Goal: Task Accomplishment & Management: Use online tool/utility

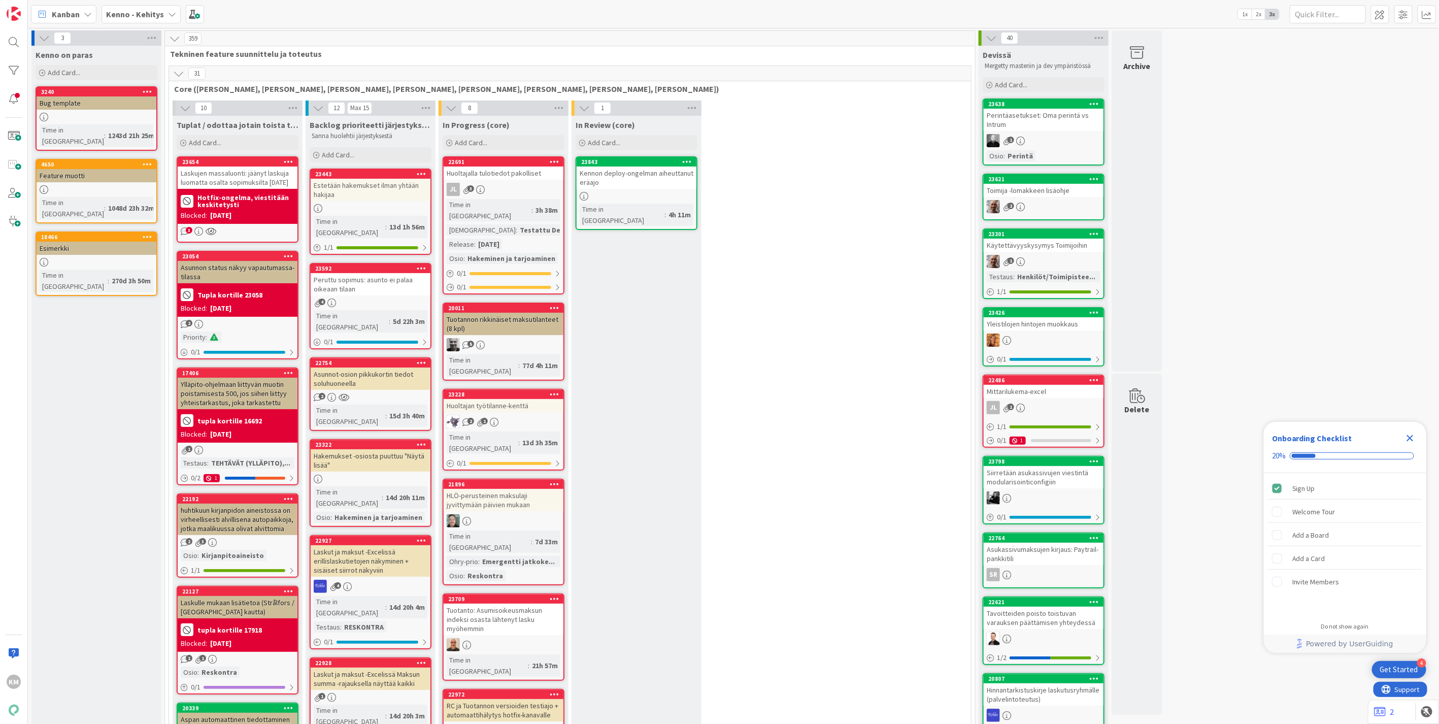
click at [154, 6] on div "Kenno - Kehitys" at bounding box center [141, 14] width 79 height 18
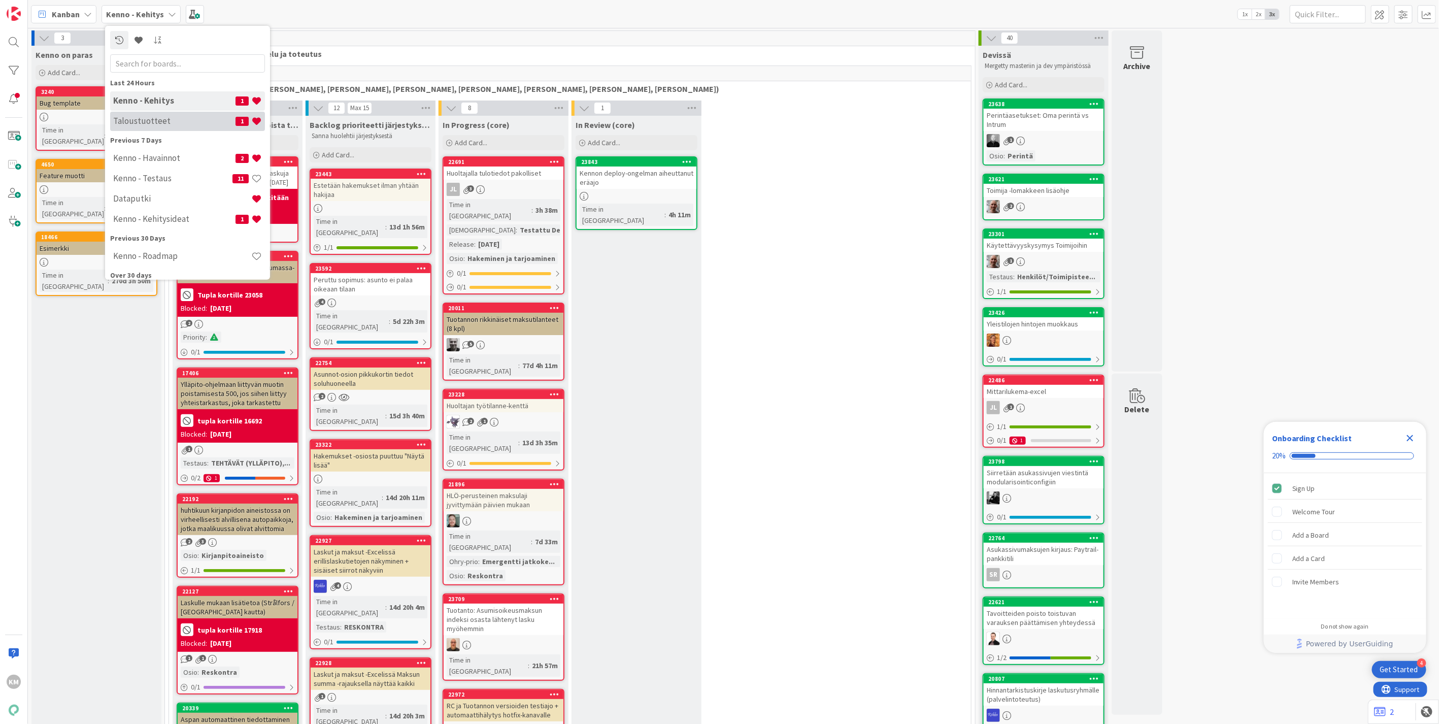
click at [133, 119] on h4 "Taloustuotteet" at bounding box center [174, 121] width 122 height 10
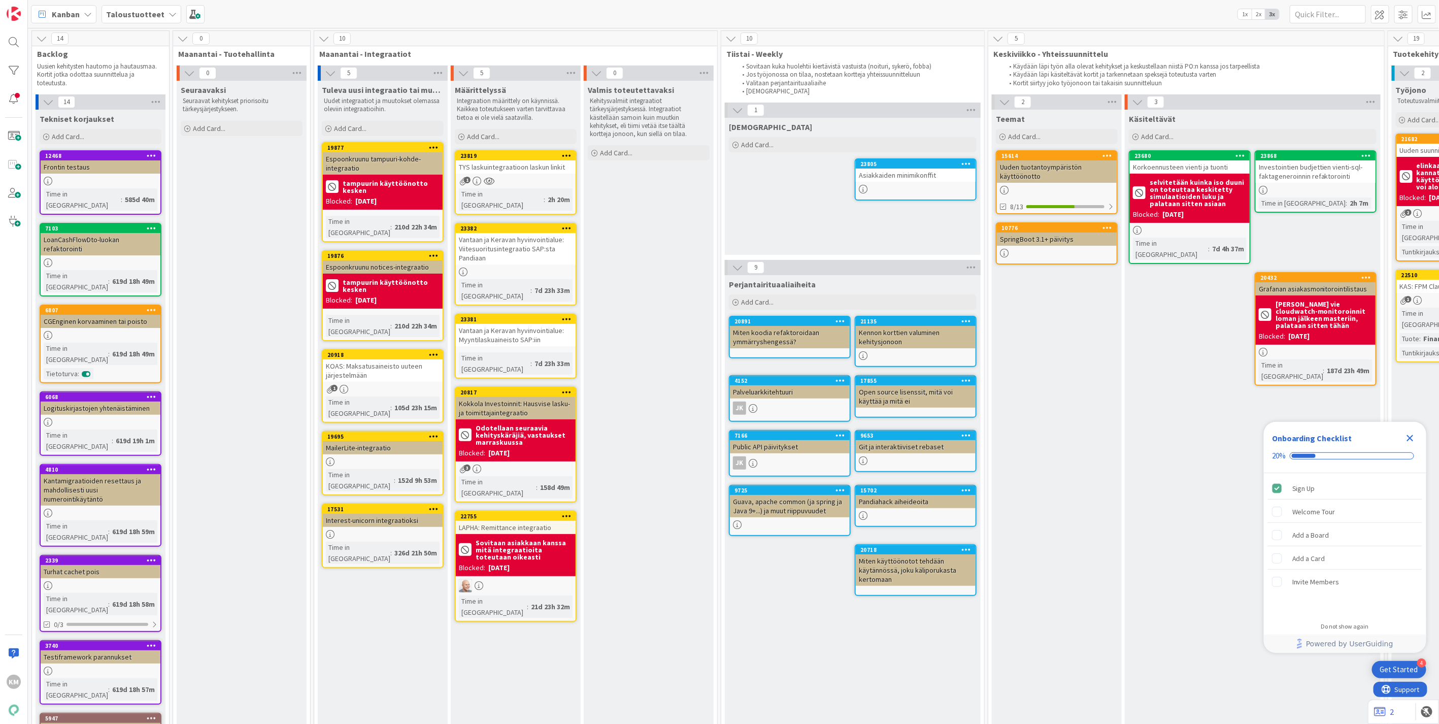
click at [154, 16] on b "Taloustuotteet" at bounding box center [135, 14] width 58 height 10
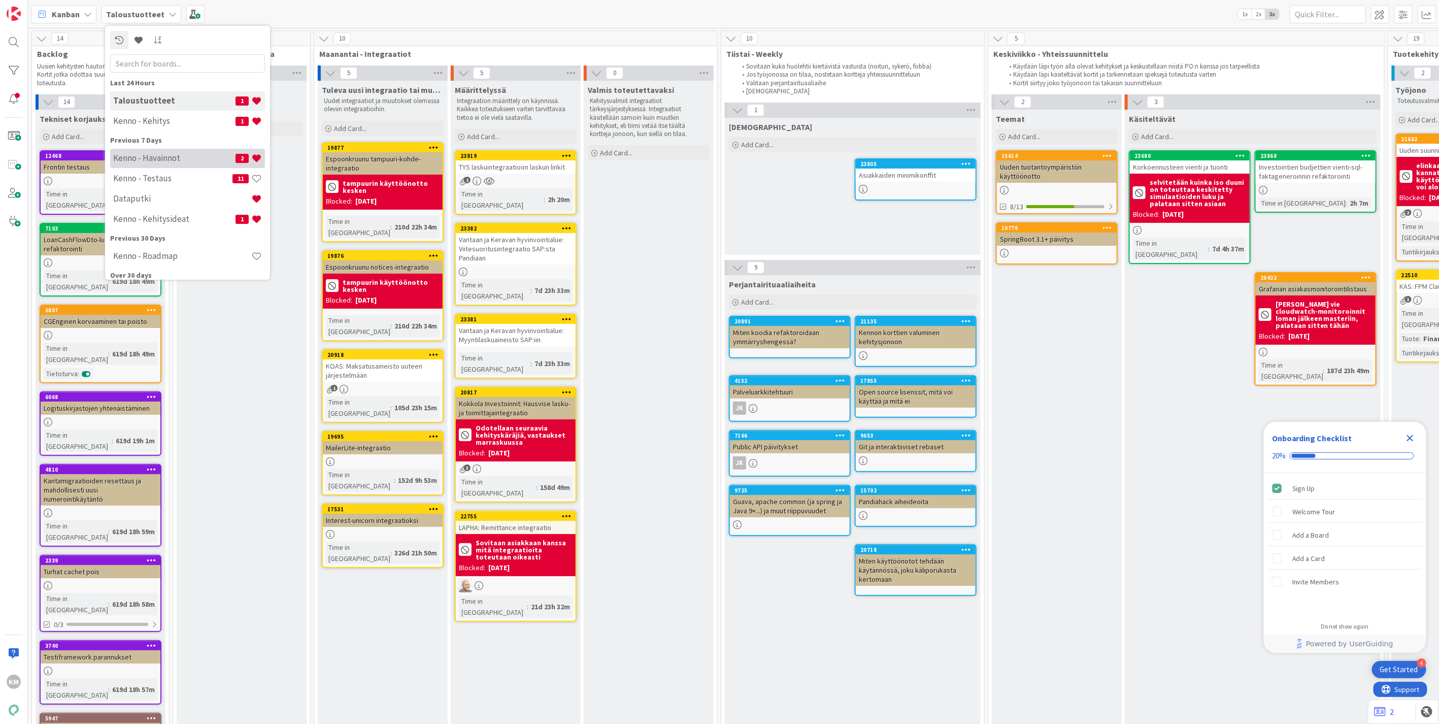
click at [143, 159] on h4 "Kenno - Havainnot" at bounding box center [174, 158] width 122 height 10
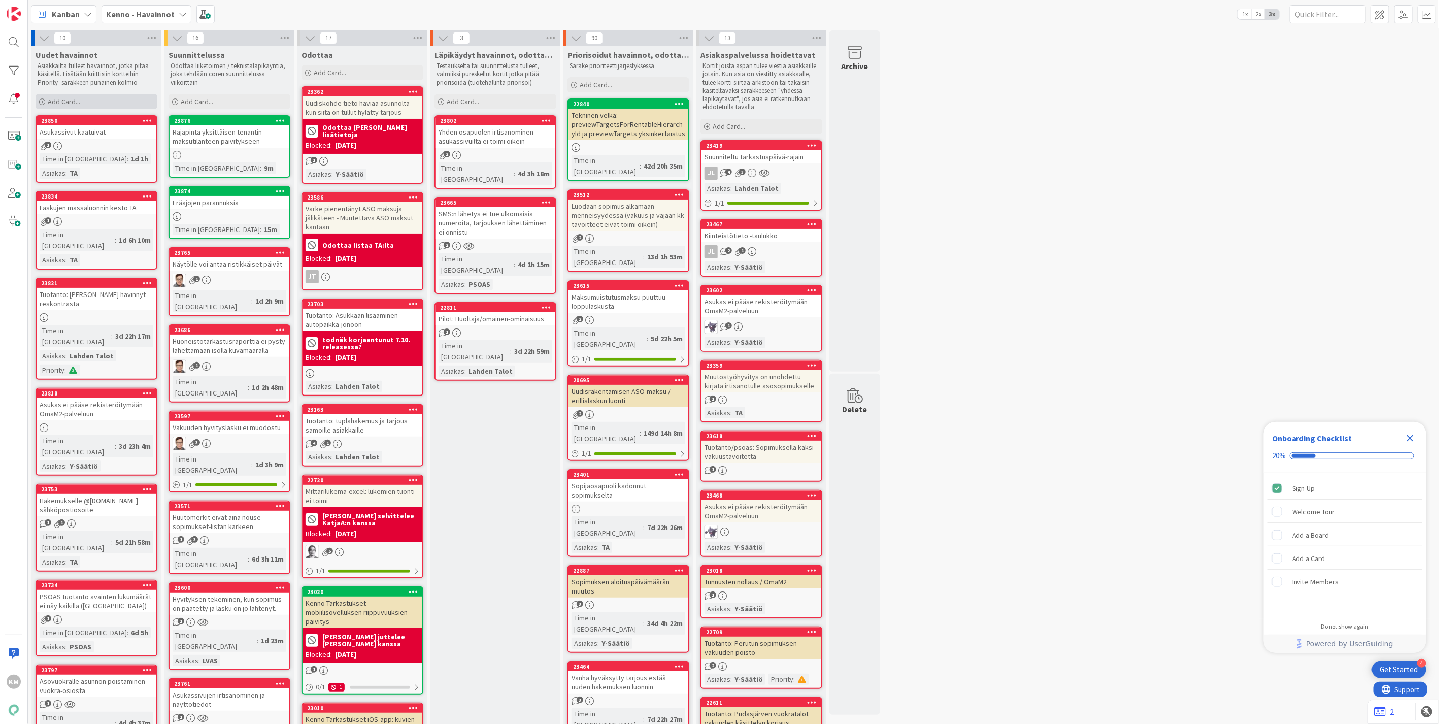
click at [95, 104] on div "Add Card..." at bounding box center [97, 101] width 122 height 15
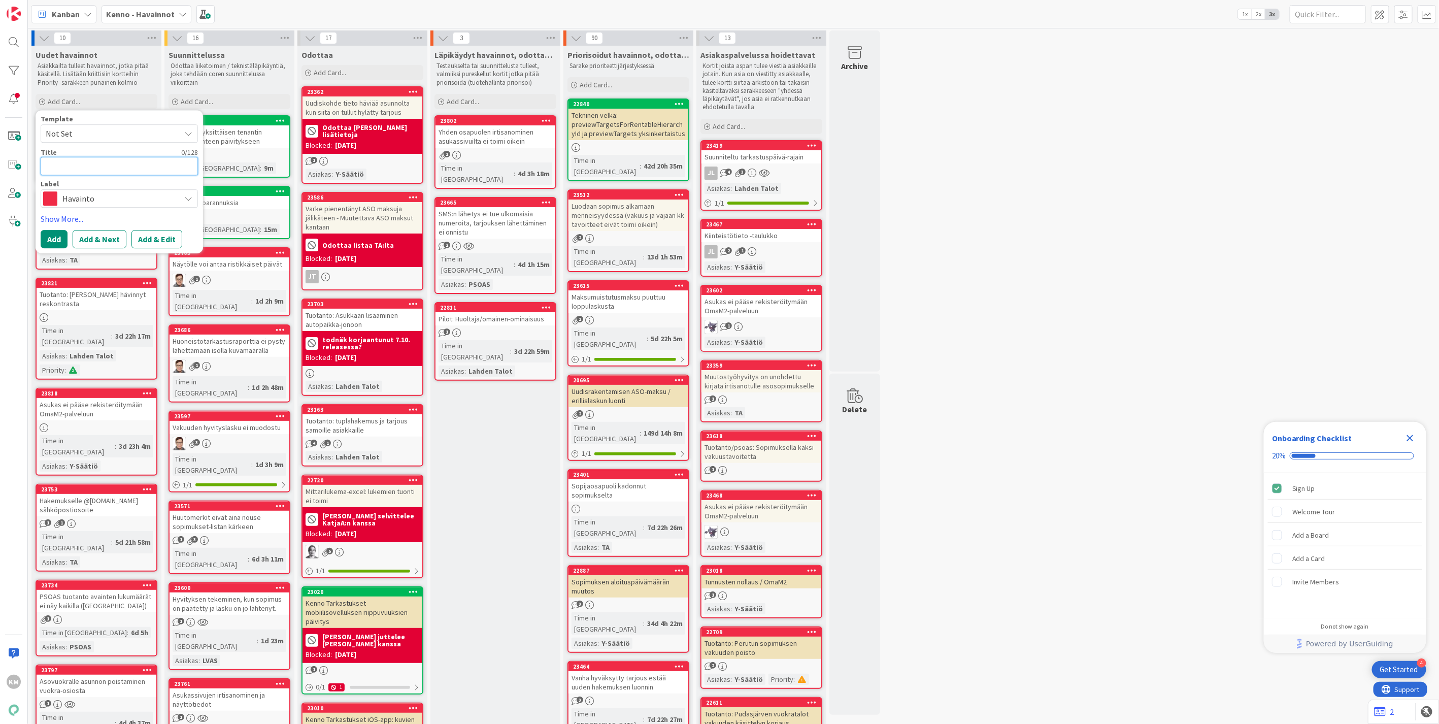
paste textarea "Jotkut tarjouskierrokset ei käynnisty"
type textarea "x"
type textarea "Jotkut tarjouskierrokset ei käynnisty"
click at [158, 241] on button "Add & Edit" at bounding box center [156, 239] width 51 height 18
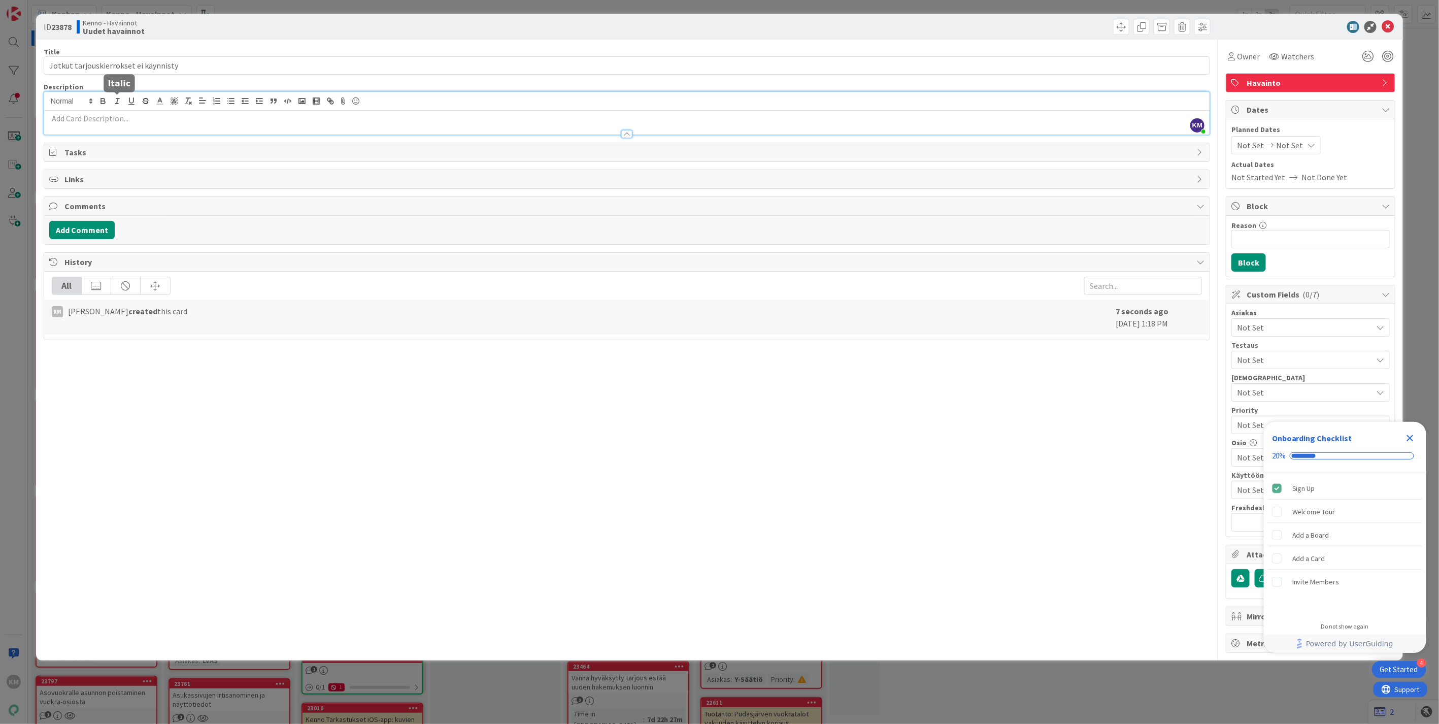
drag, startPoint x: 119, startPoint y: 105, endPoint x: 87, endPoint y: 122, distance: 35.9
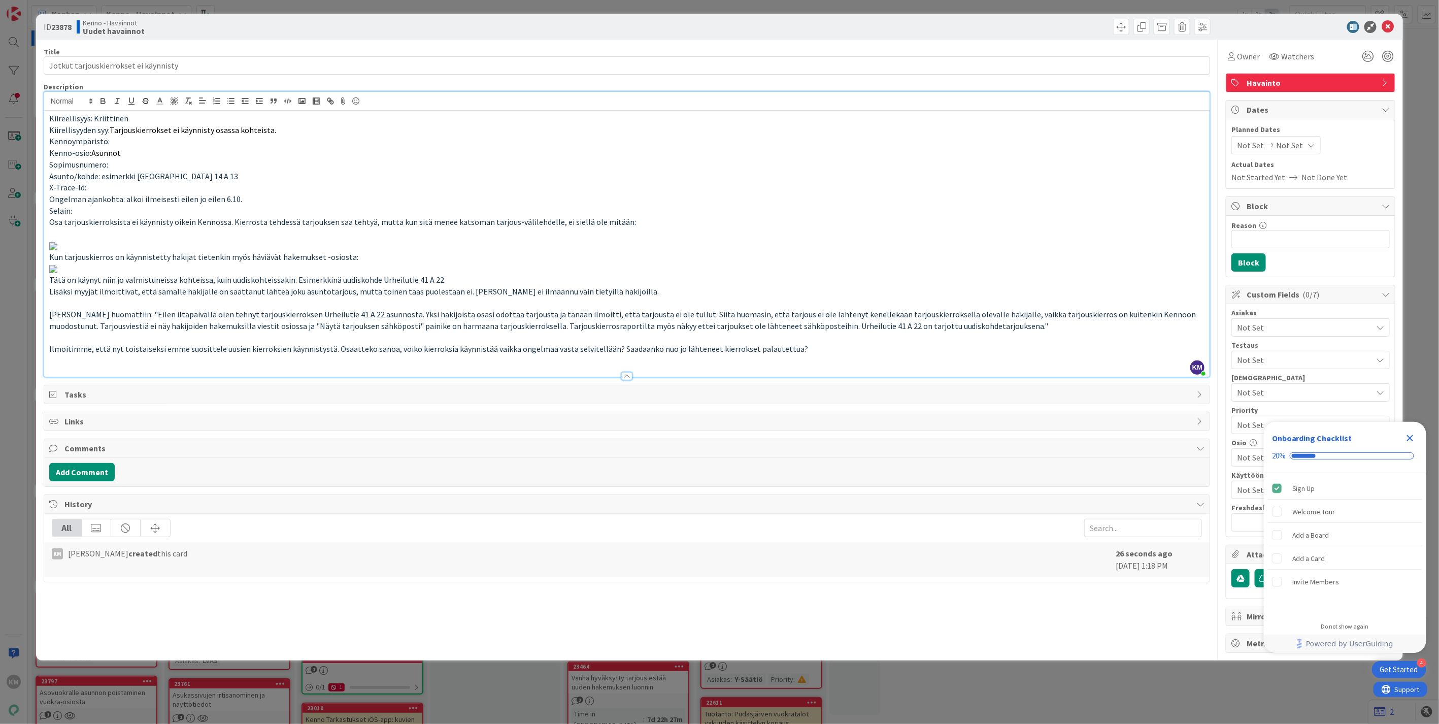
scroll to position [257, 0]
click at [103, 481] on button "Add Comment" at bounding box center [81, 472] width 65 height 18
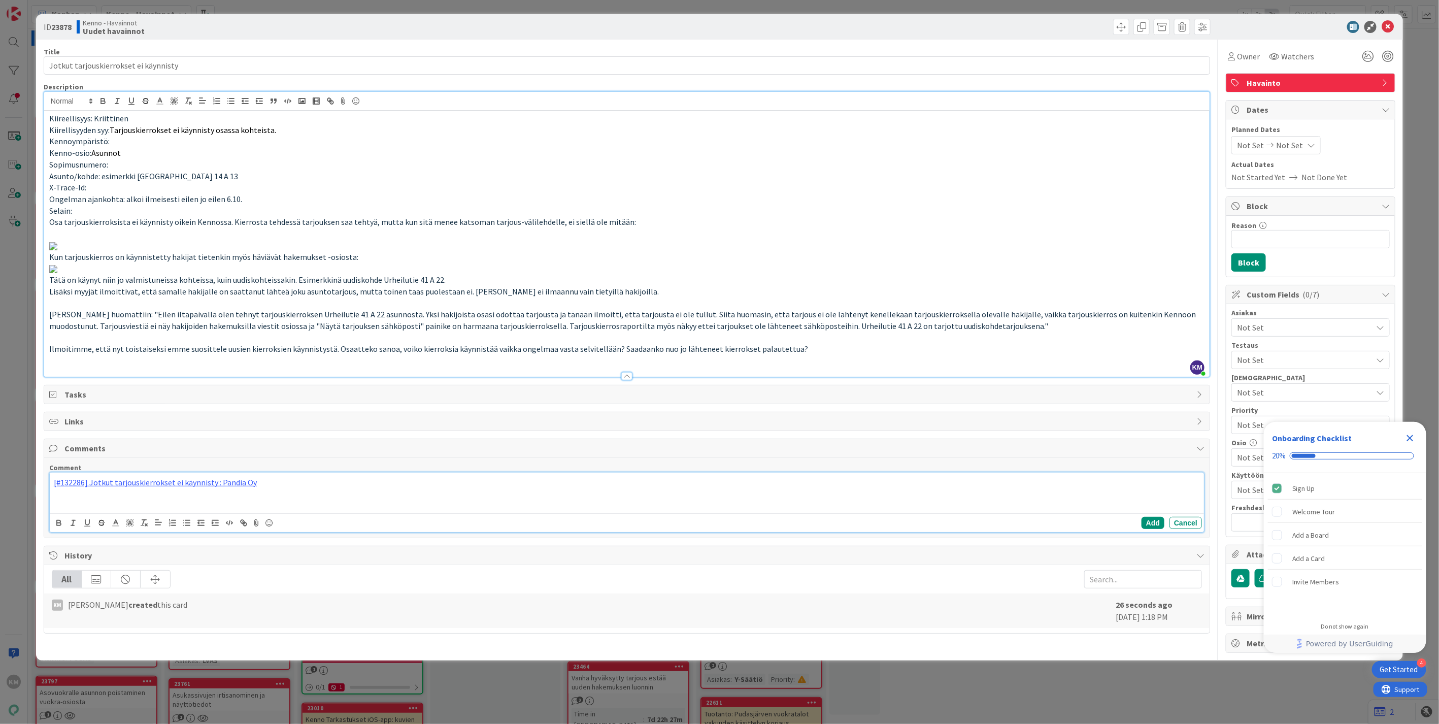
scroll to position [309, 0]
click at [1142, 529] on button "Add" at bounding box center [1153, 523] width 23 height 12
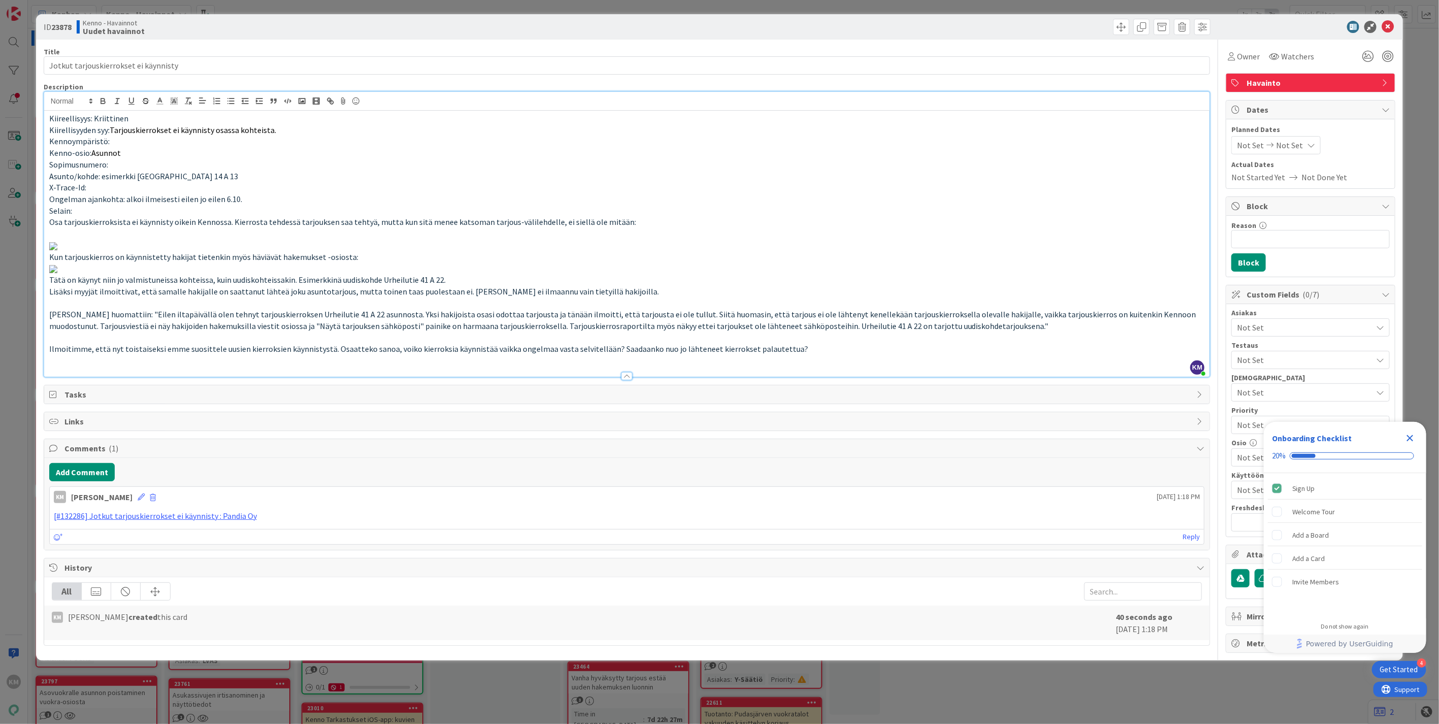
scroll to position [0, 0]
click at [1293, 63] on div "Watchers" at bounding box center [1291, 56] width 51 height 18
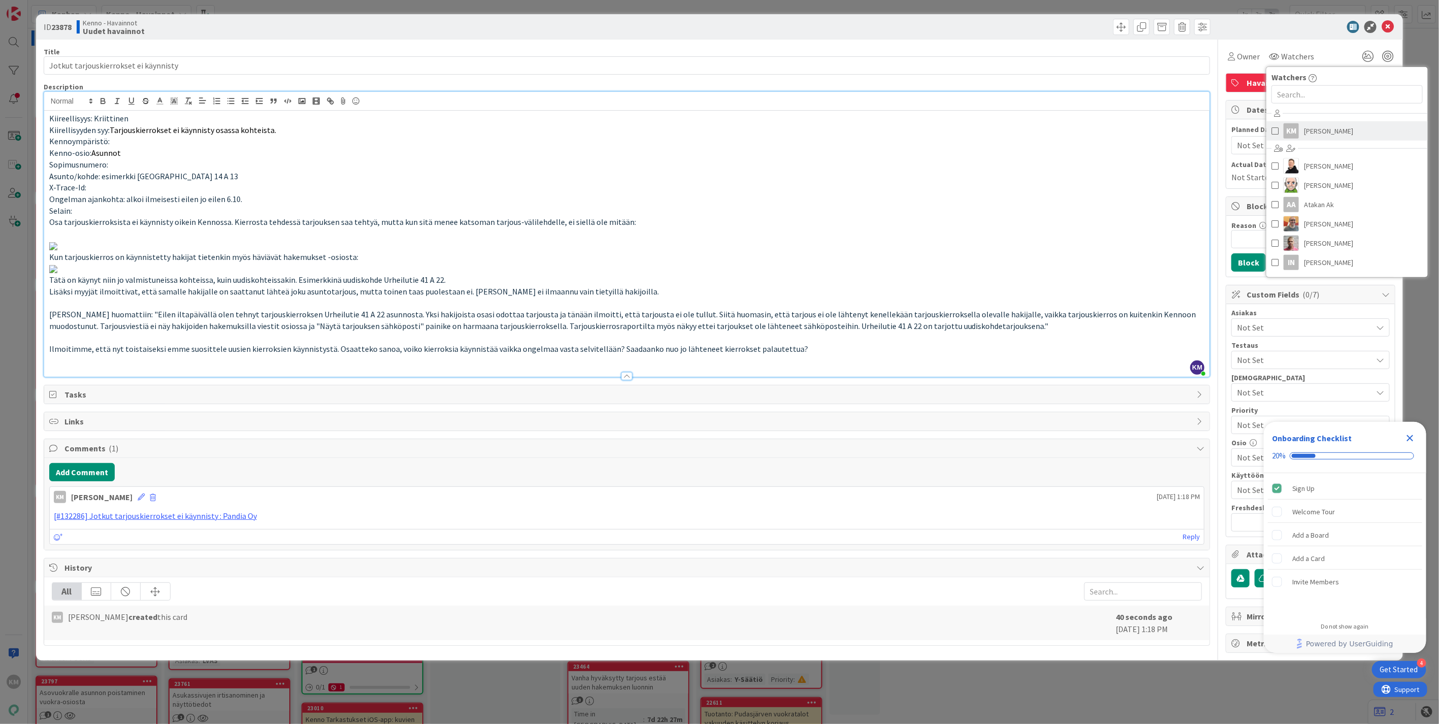
click at [1308, 127] on span "[PERSON_NAME]" at bounding box center [1328, 130] width 49 height 15
click at [1324, 33] on div "ID 23878 Kenno - Havainnot Uudet havainnot" at bounding box center [719, 26] width 1367 height 25
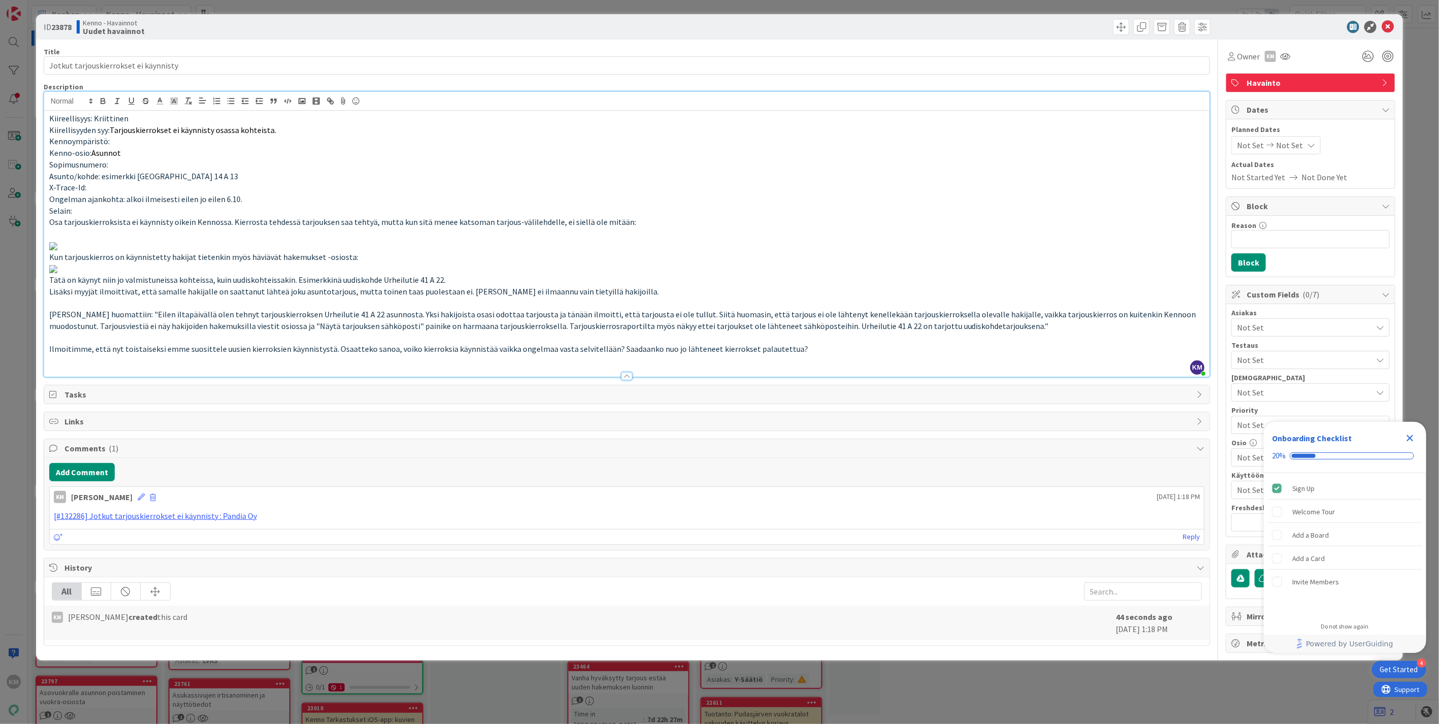
scroll to position [169, 0]
click at [1282, 321] on span "Not Set" at bounding box center [1304, 327] width 135 height 12
click at [1273, 326] on span "Not Set" at bounding box center [1304, 327] width 135 height 12
click at [1303, 325] on span "Not Set" at bounding box center [1304, 327] width 135 height 12
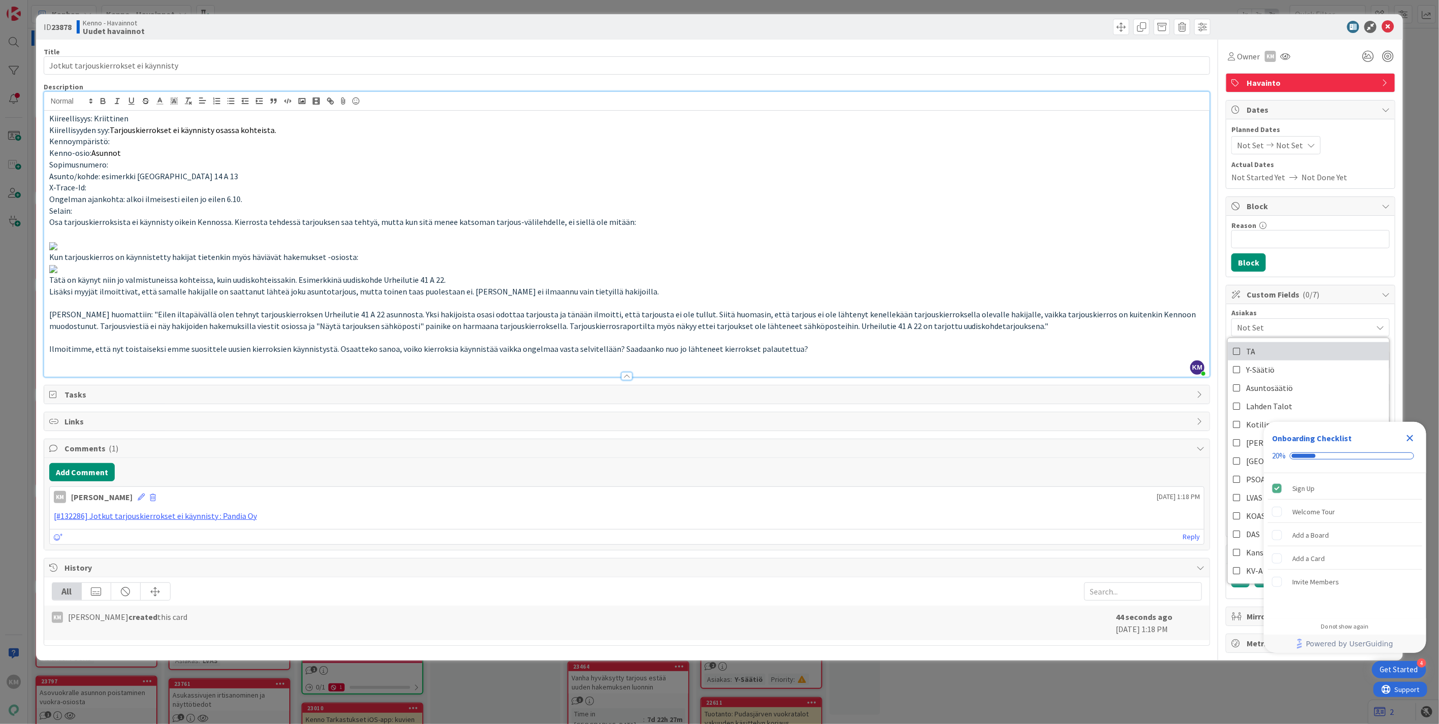
click at [1270, 357] on link "TA" at bounding box center [1308, 351] width 161 height 18
click at [1412, 438] on icon "Close Checklist" at bounding box center [1410, 438] width 12 height 12
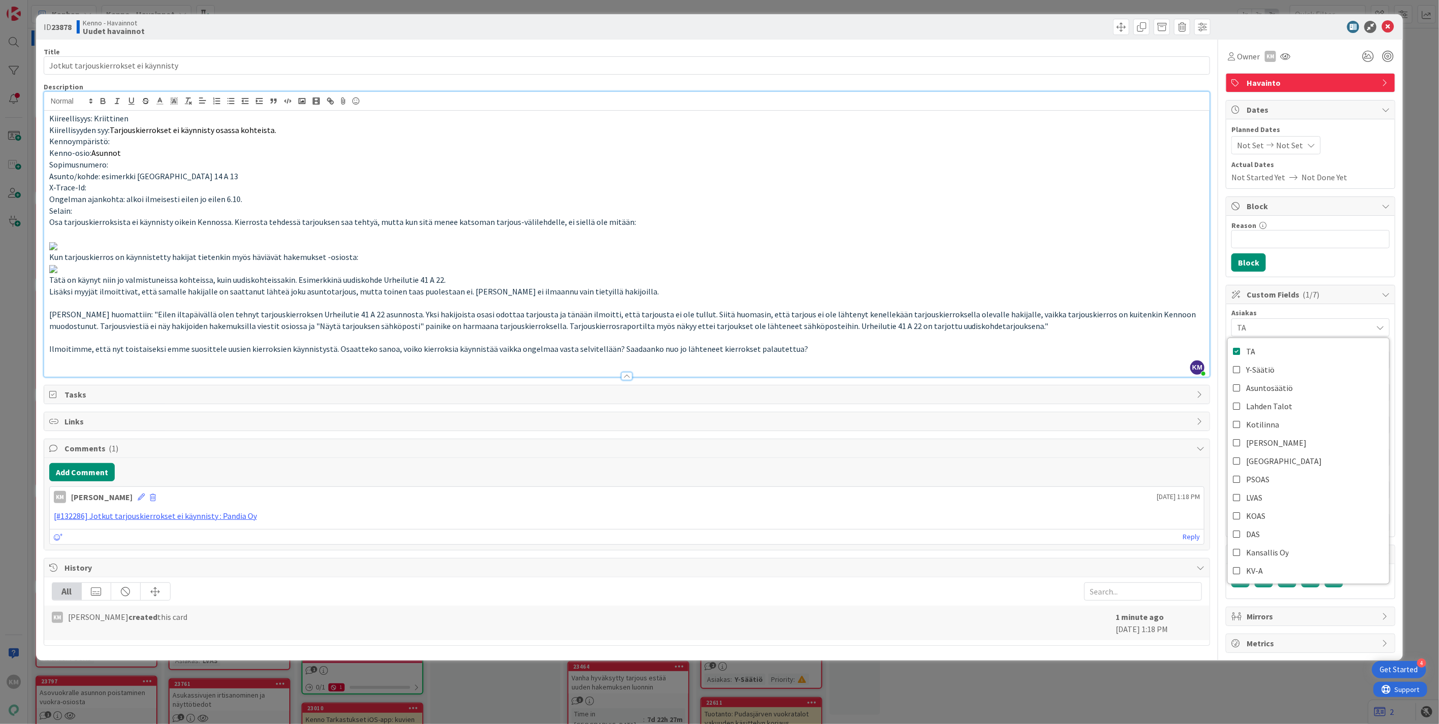
click at [1110, 251] on p at bounding box center [626, 246] width 1155 height 12
click at [1259, 418] on span "Not Set" at bounding box center [1302, 425] width 130 height 14
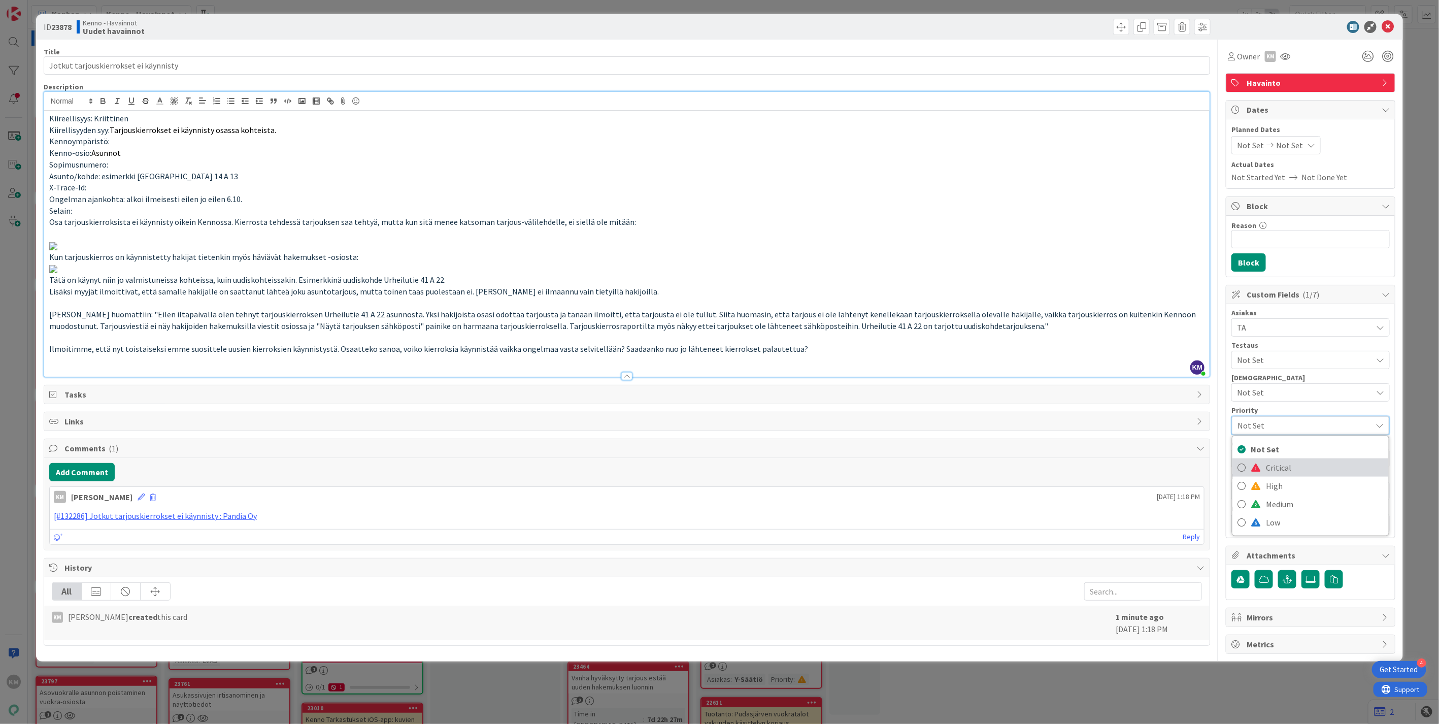
click at [1271, 460] on span "Critical" at bounding box center [1325, 467] width 118 height 15
click at [1169, 274] on p at bounding box center [626, 268] width 1155 height 12
paste input "[URL][DOMAIN_NAME]"
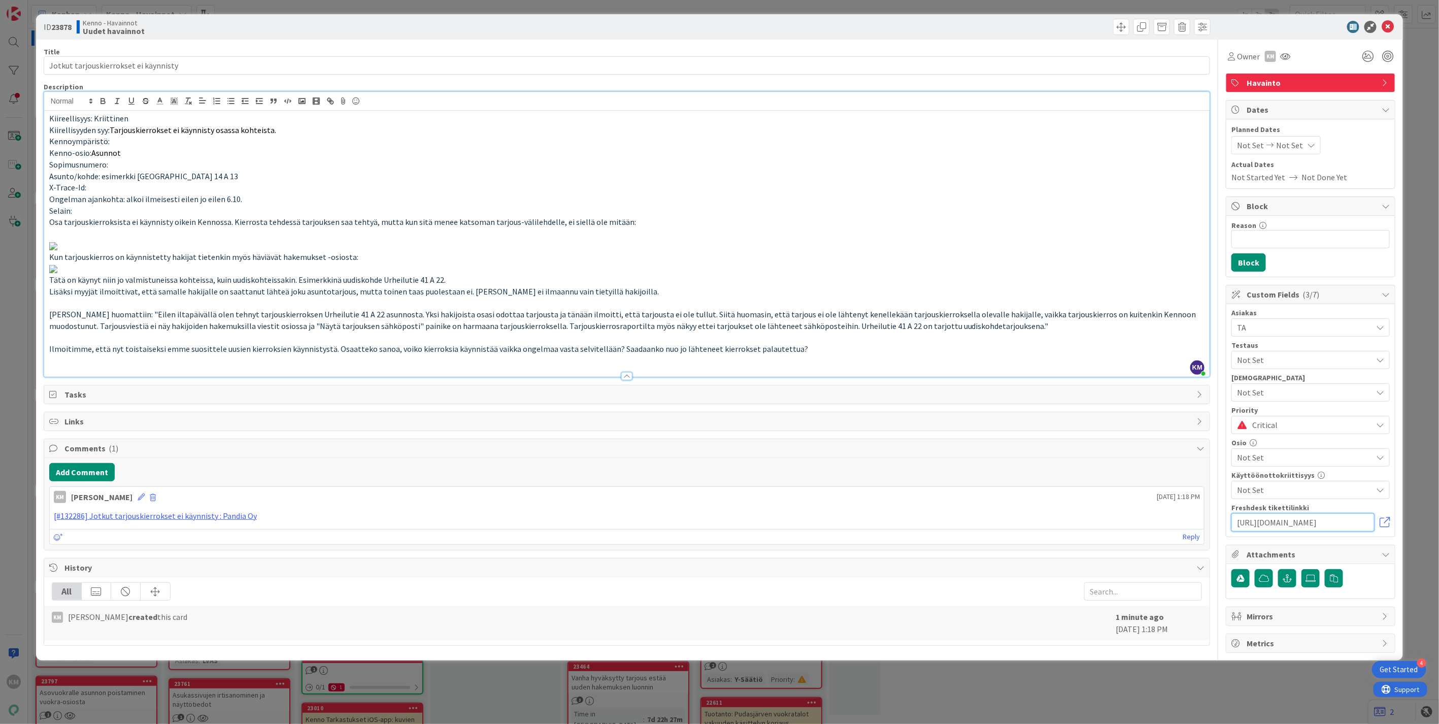
type input "[URL][DOMAIN_NAME]"
click at [1361, 416] on div "Critical" at bounding box center [1310, 425] width 158 height 18
click at [1272, 478] on span "High" at bounding box center [1325, 485] width 118 height 15
click at [1290, 595] on div "Owner KM Watchers KM [PERSON_NAME] [PERSON_NAME] [PERSON_NAME] AA Atakan Ak [PE…" at bounding box center [1311, 346] width 170 height 613
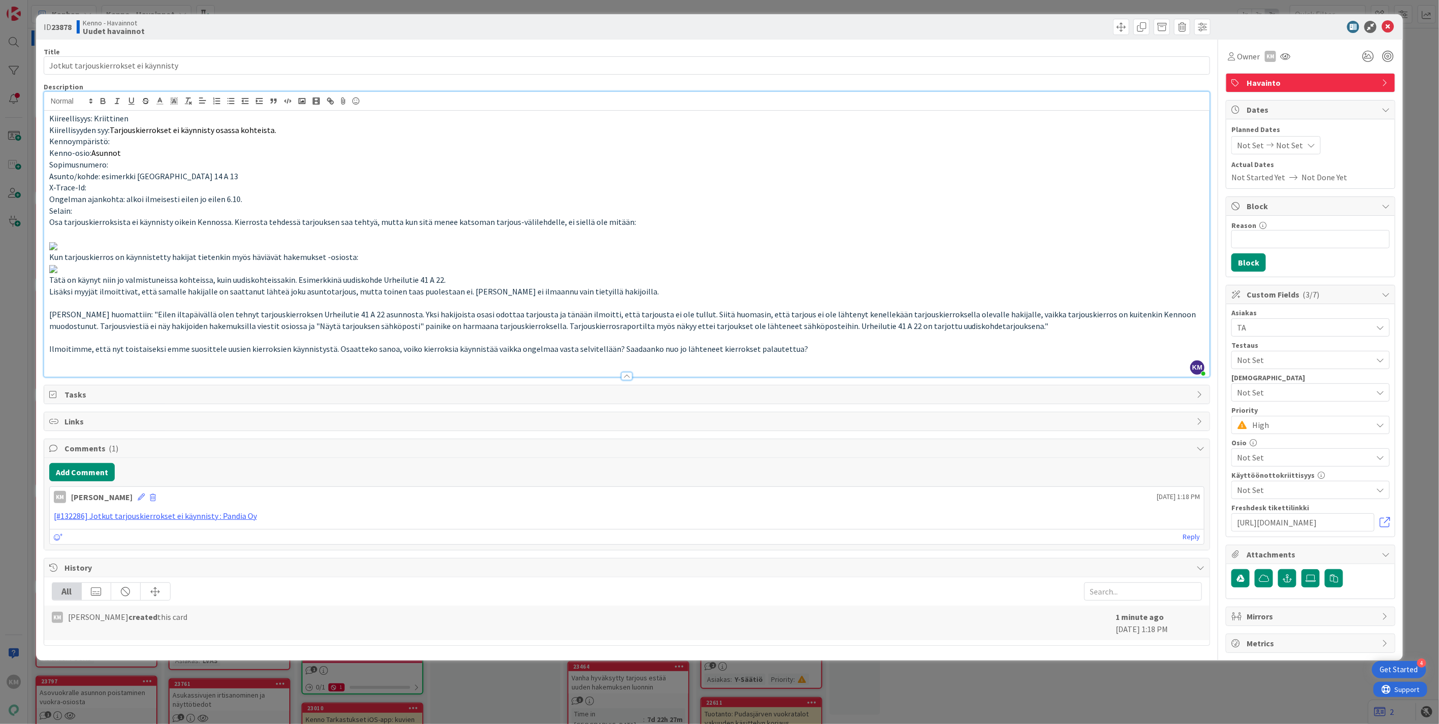
click at [57, 26] on b "23878" at bounding box center [61, 27] width 20 height 10
copy b "23878"
click at [1382, 28] on icon at bounding box center [1388, 27] width 12 height 12
